Goal: Task Accomplishment & Management: Manage account settings

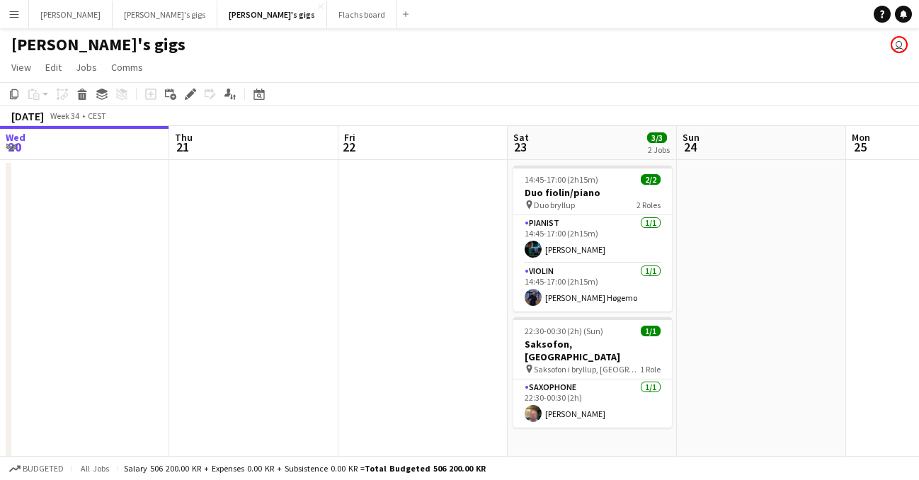
scroll to position [0, 648]
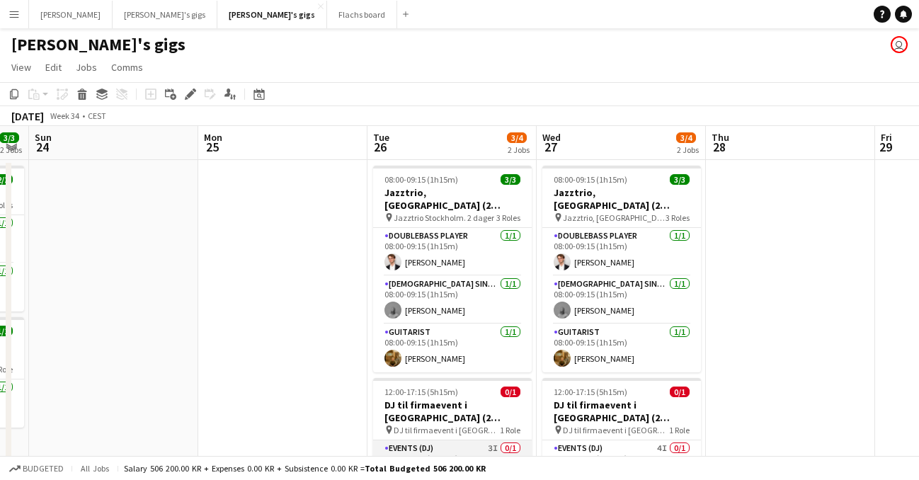
click at [473, 440] on app-card-role "Events (DJ) 3I 0/1 12:00-17:15 (5h15m) single-neutral-actions" at bounding box center [452, 464] width 159 height 48
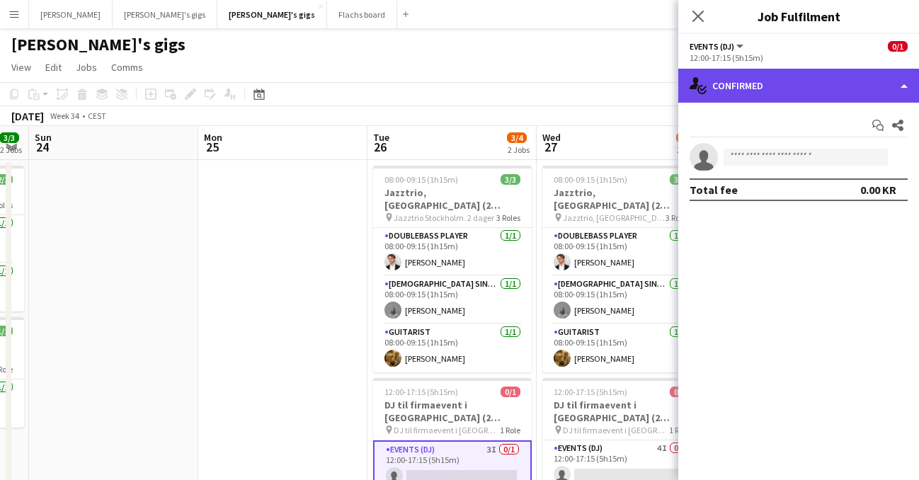
click at [899, 76] on div "single-neutral-actions-check-2 Confirmed" at bounding box center [798, 86] width 241 height 34
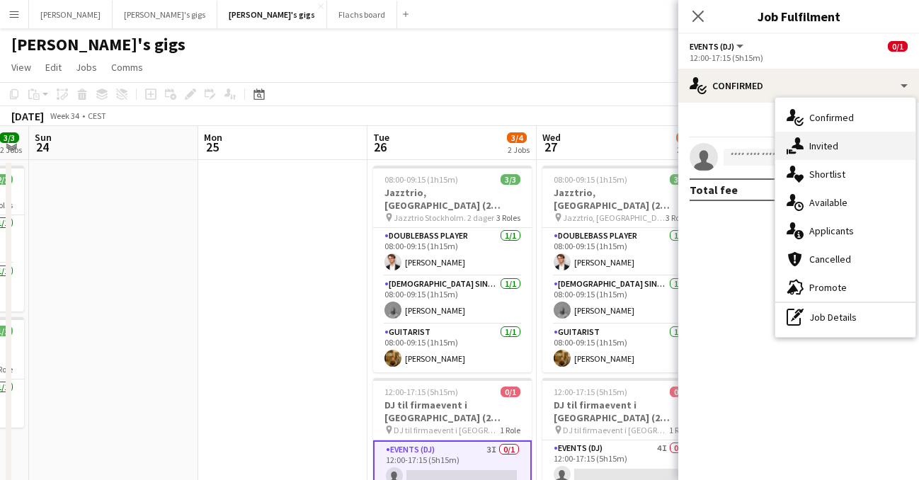
click at [853, 152] on div "single-neutral-actions-share-1 Invited" at bounding box center [845, 146] width 140 height 28
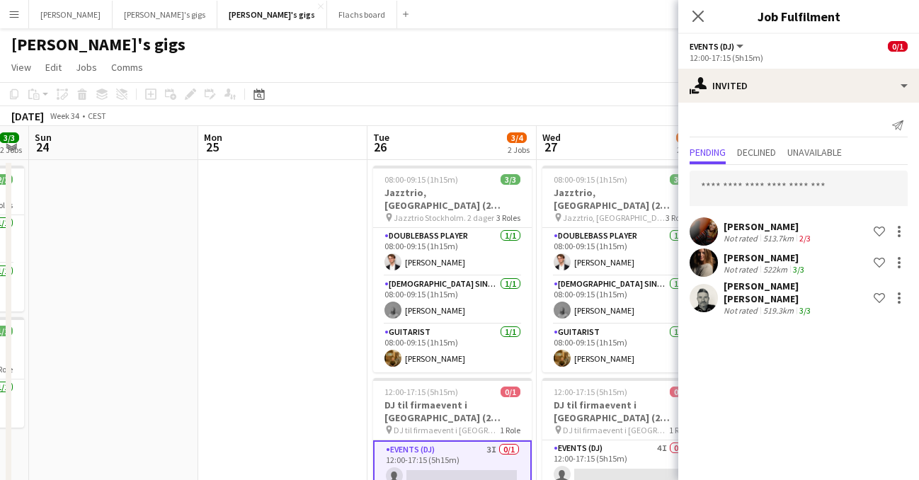
click at [711, 229] on app-user-avatar at bounding box center [703, 231] width 28 height 28
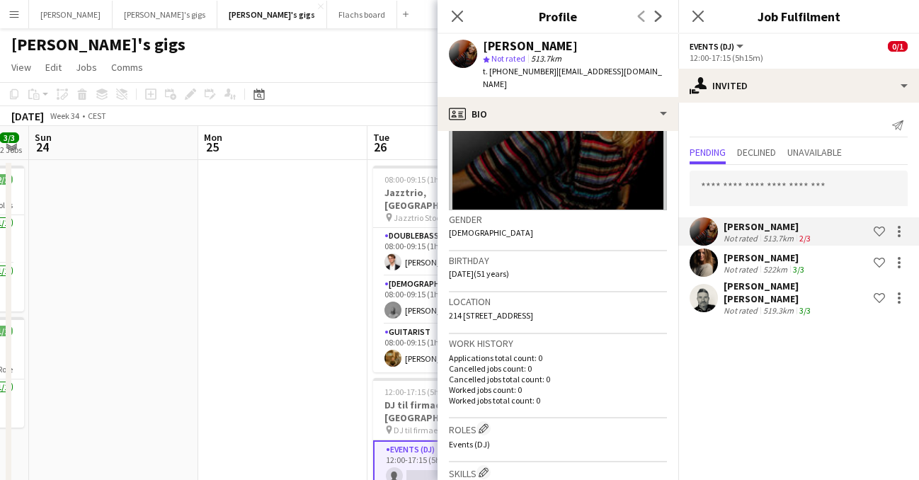
scroll to position [0, 0]
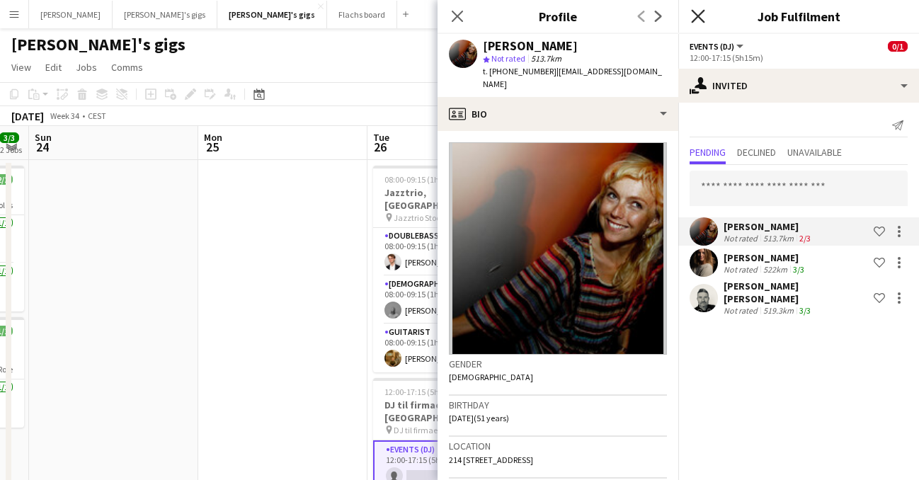
click at [703, 15] on icon "Close pop-in" at bounding box center [697, 15] width 13 height 13
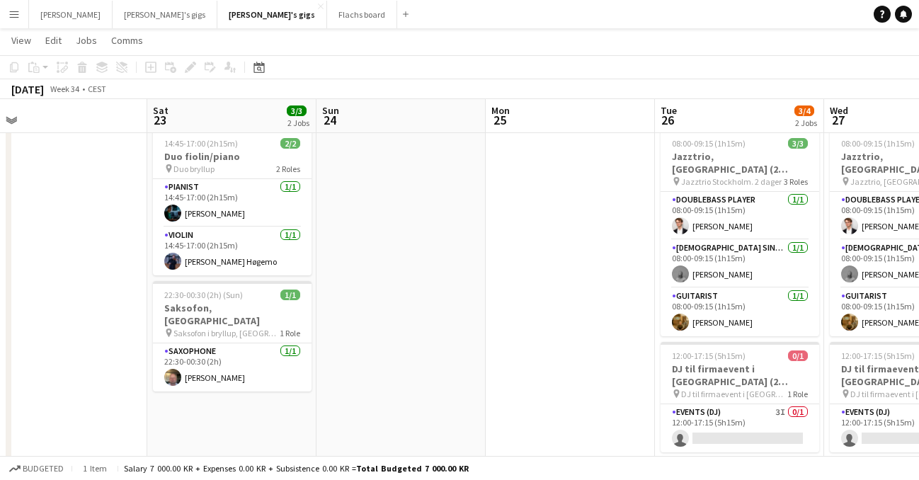
scroll to position [0, 373]
